Goal: Information Seeking & Learning: Learn about a topic

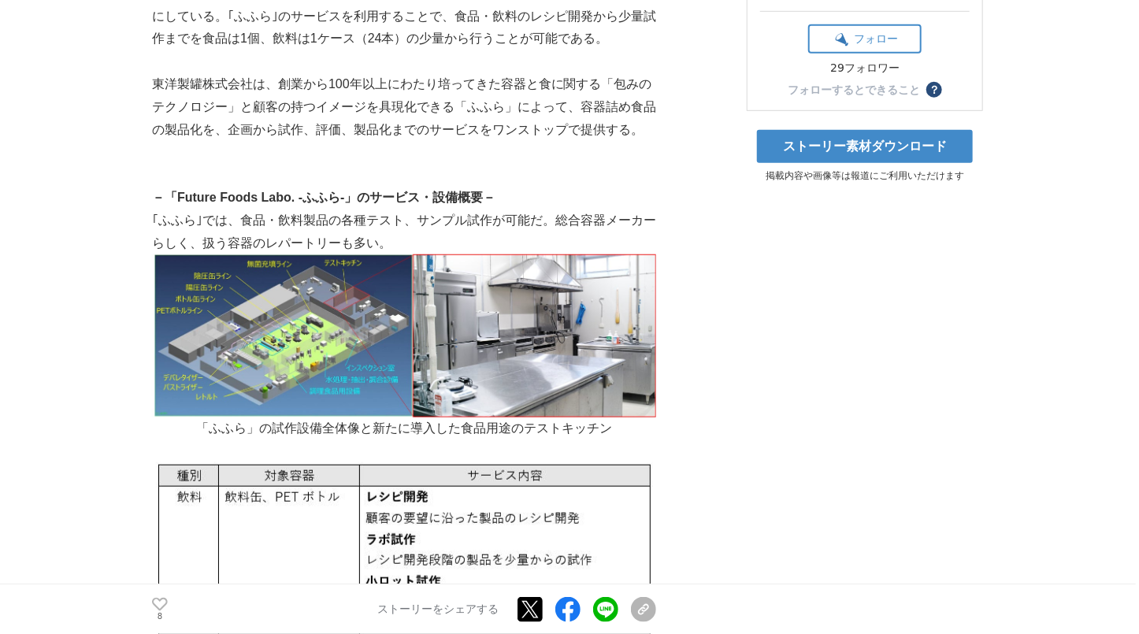
scroll to position [380, 0]
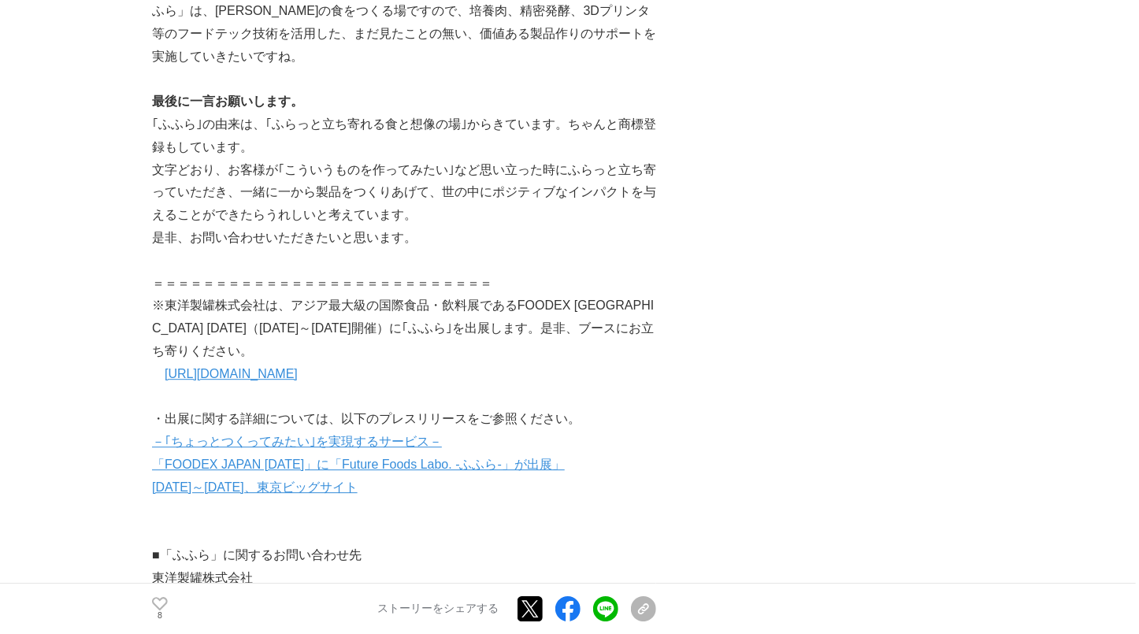
scroll to position [5133, 0]
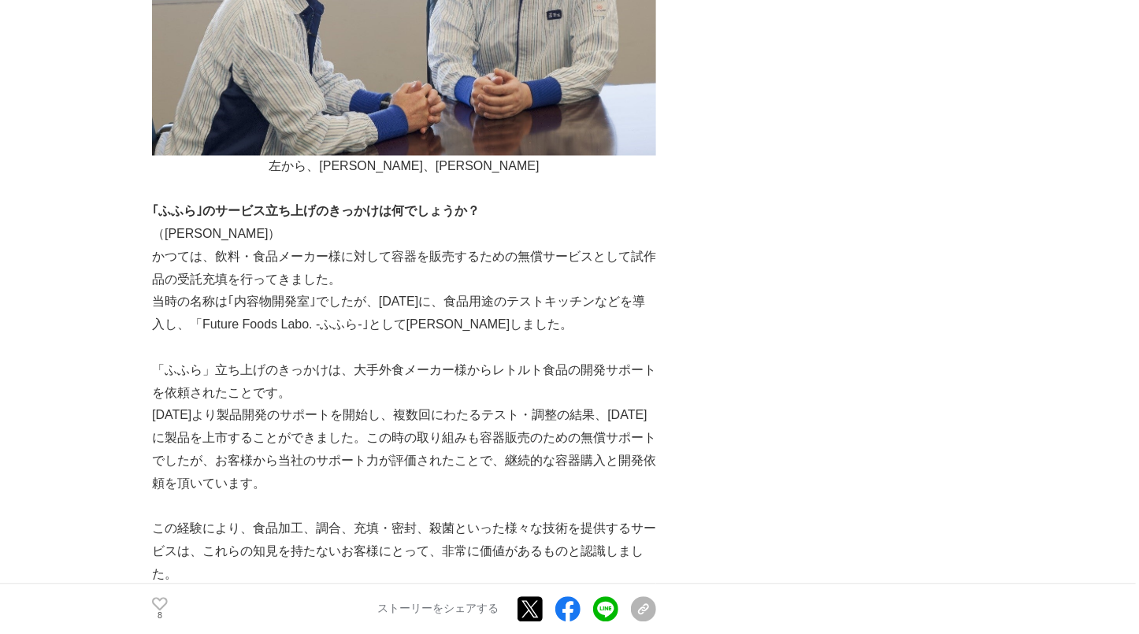
scroll to position [1521, 0]
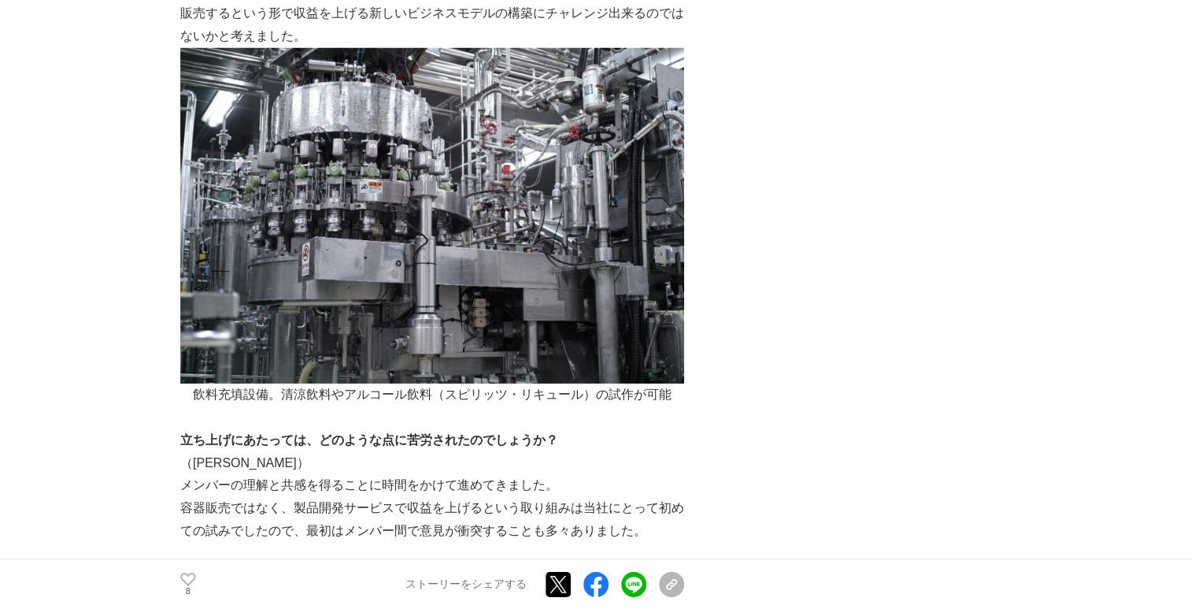
scroll to position [2099, 0]
